Goal: Find specific page/section: Find specific page/section

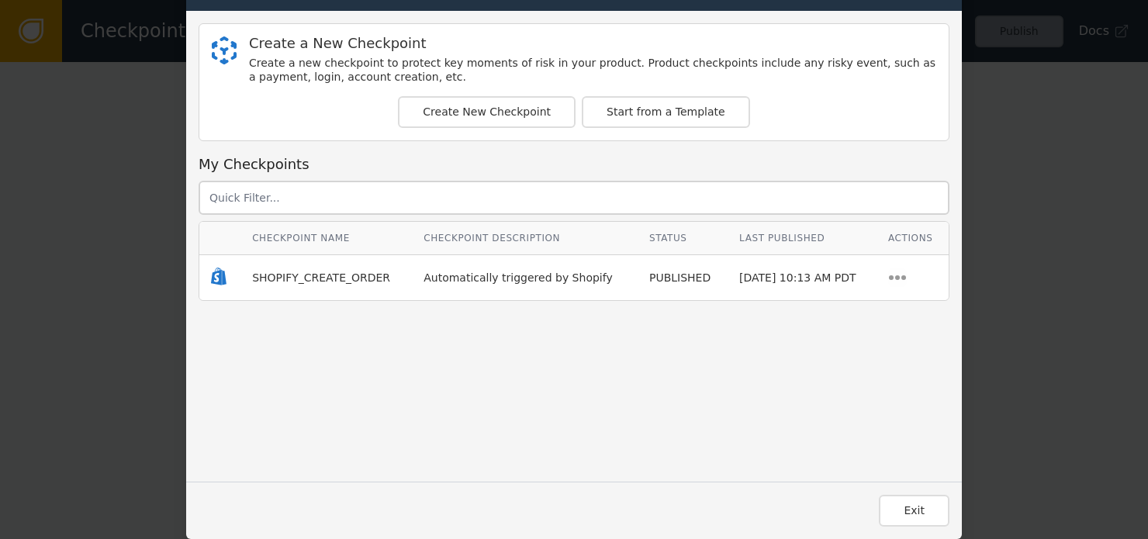
scroll to position [36, 0]
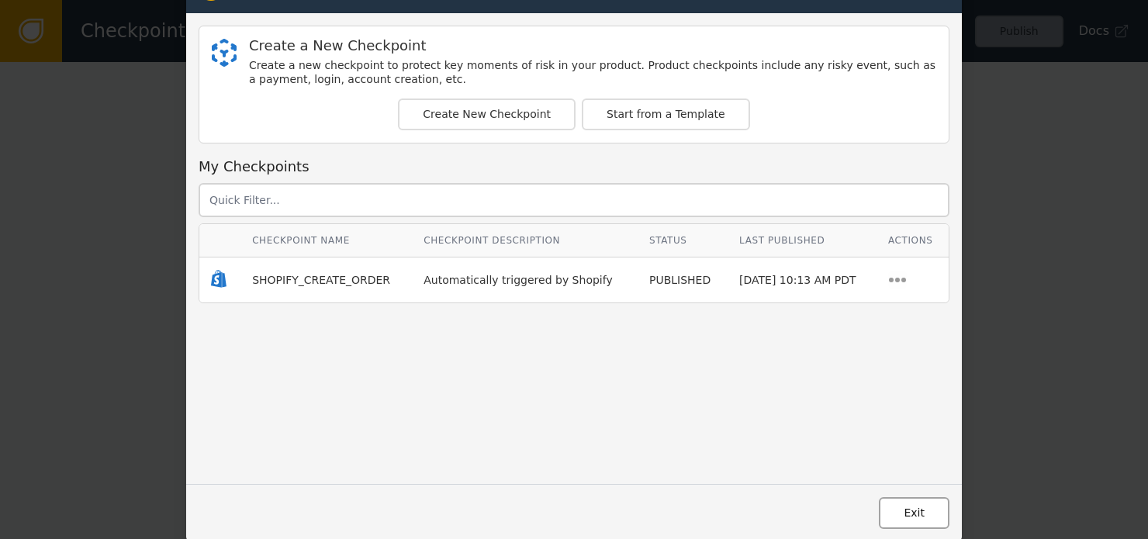
click at [930, 507] on button "Exit" at bounding box center [914, 513] width 71 height 32
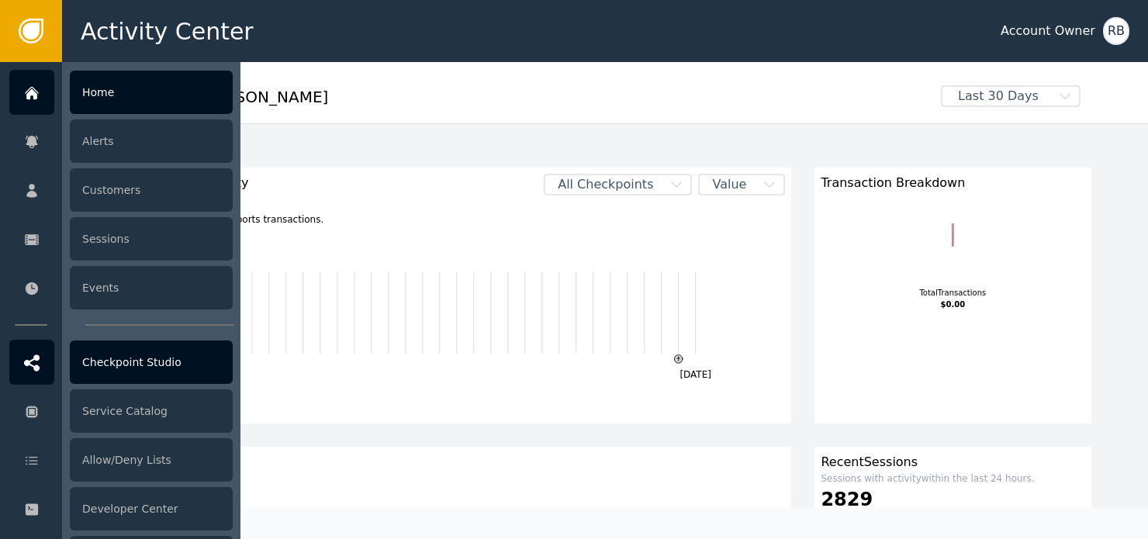
click at [96, 365] on div "Checkpoint Studio" at bounding box center [151, 362] width 163 height 43
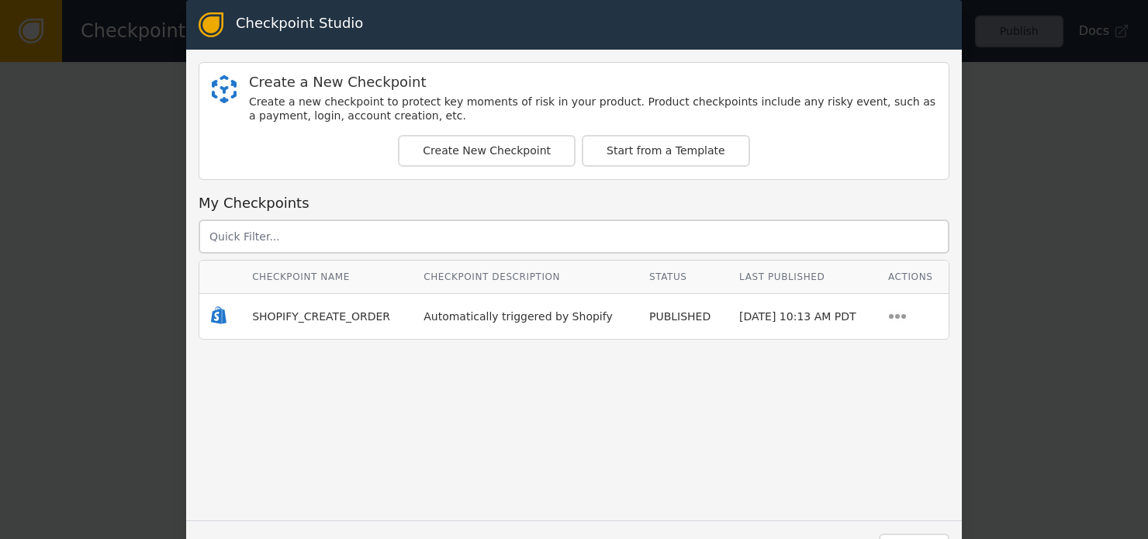
scroll to position [16, 0]
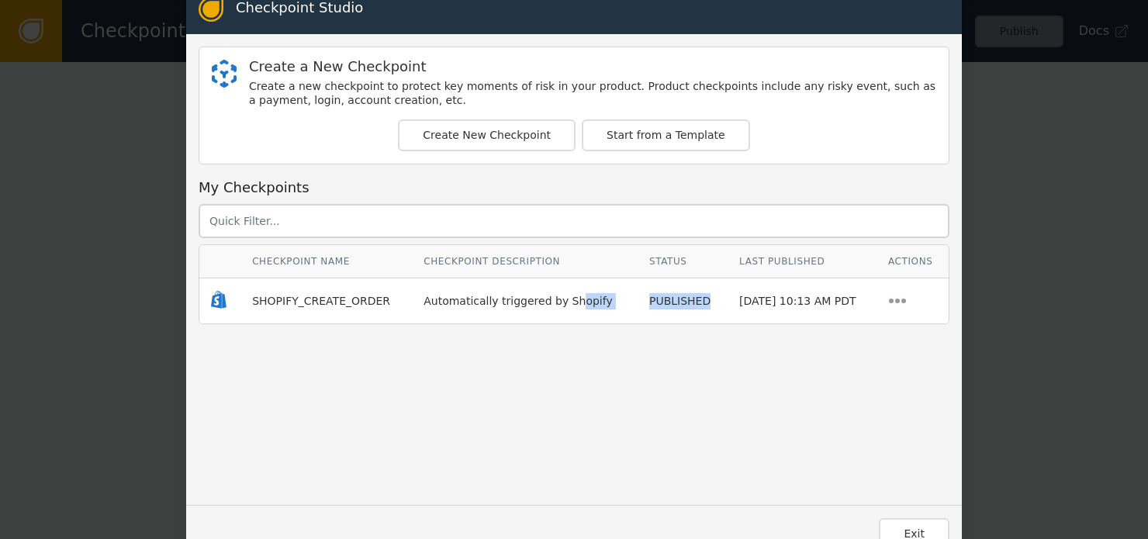
drag, startPoint x: 561, startPoint y: 304, endPoint x: 658, endPoint y: 315, distance: 97.6
click at [658, 315] on tr ".shopify-icon_svg__st0{fill:currentColor} SHOPIFY_CREATE_ORDER Automatically tr…" at bounding box center [574, 301] width 750 height 45
click at [642, 333] on div "Checkpoint Name Checkpoint Description Status Last Published Actions .shopify-i…" at bounding box center [574, 368] width 751 height 248
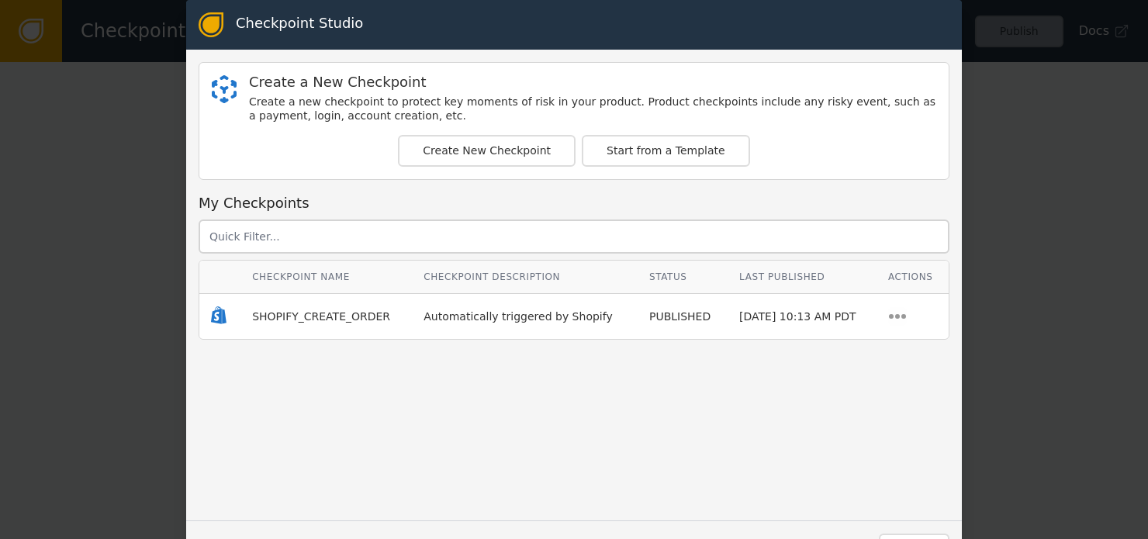
scroll to position [39, 0]
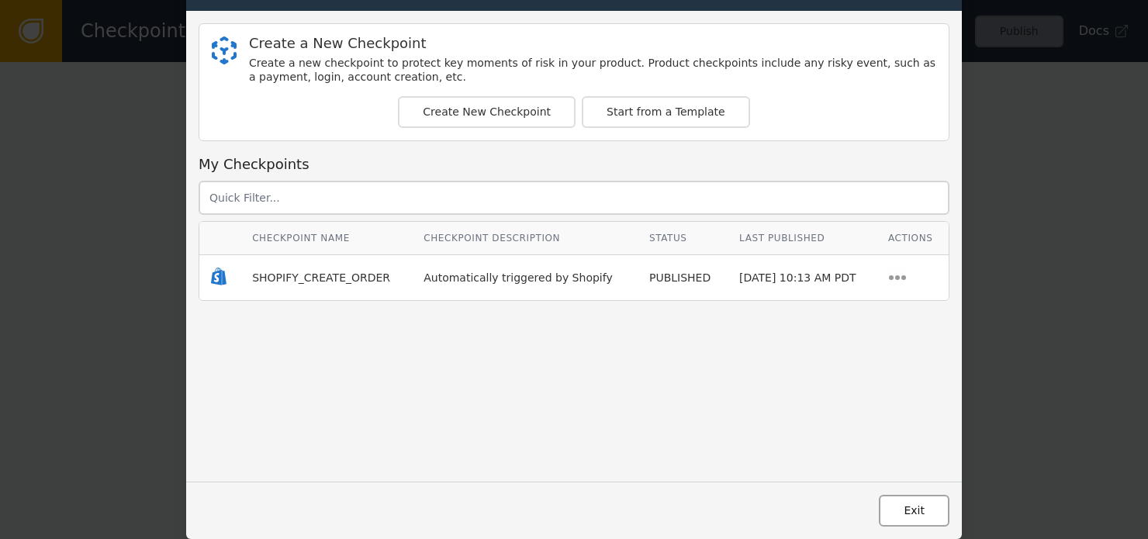
click at [914, 512] on button "Exit" at bounding box center [914, 511] width 71 height 32
